Goal: Find specific page/section: Find specific page/section

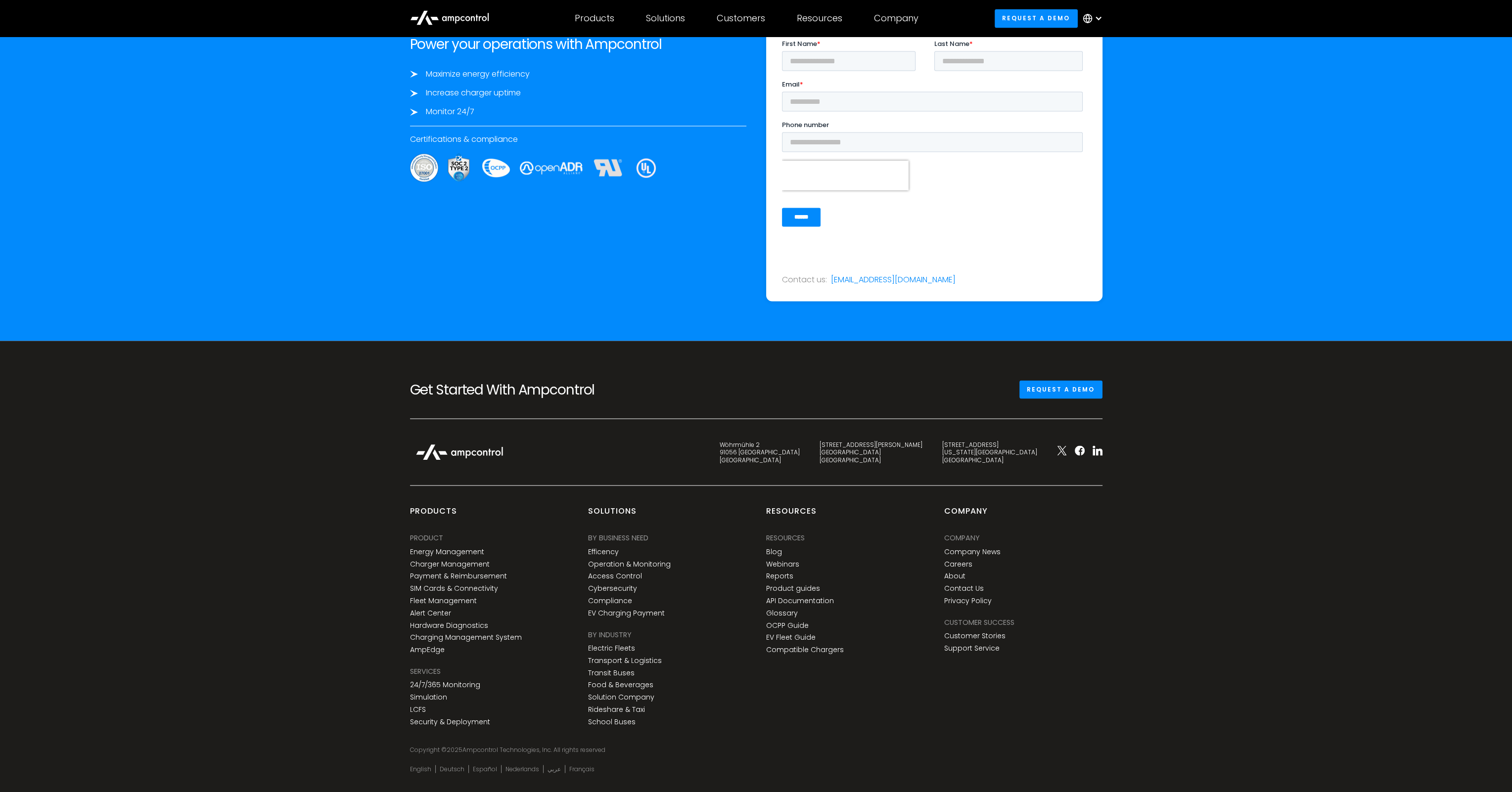
scroll to position [3559, 0]
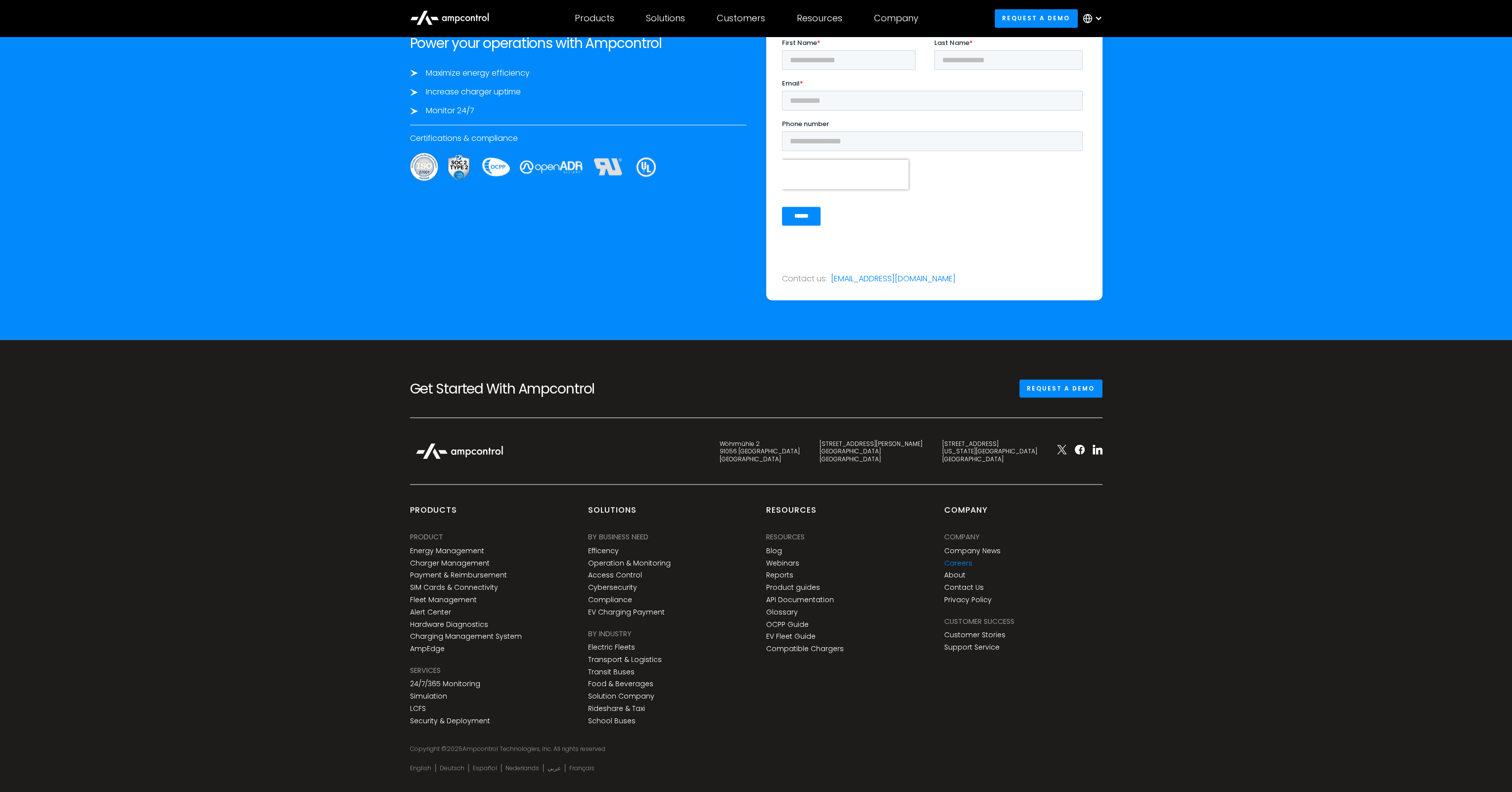
click at [955, 563] on link "Careers" at bounding box center [959, 563] width 28 height 8
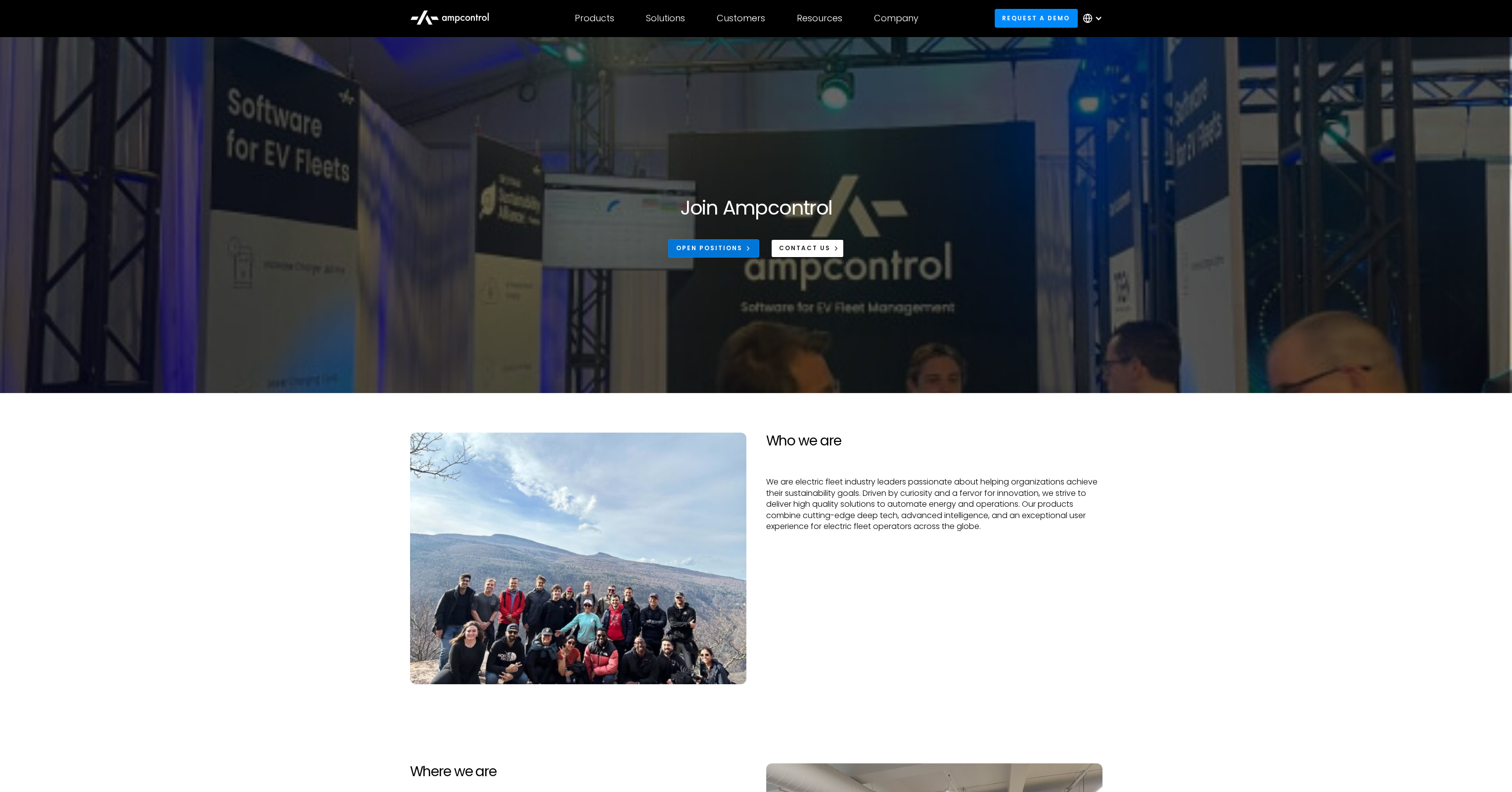
click at [712, 243] on link "Open Positions" at bounding box center [713, 248] width 91 height 18
